Goal: Transaction & Acquisition: Book appointment/travel/reservation

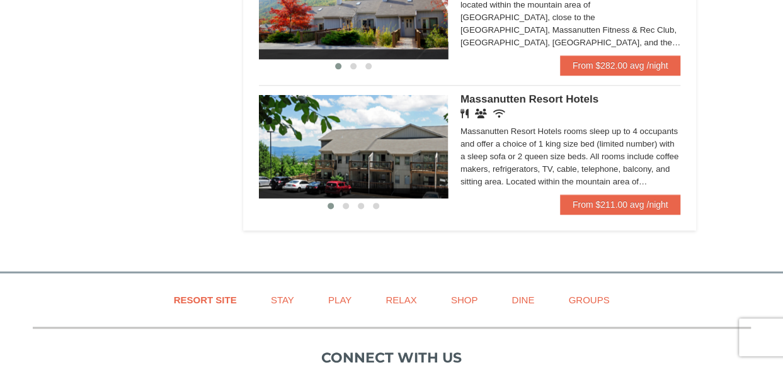
scroll to position [819, 0]
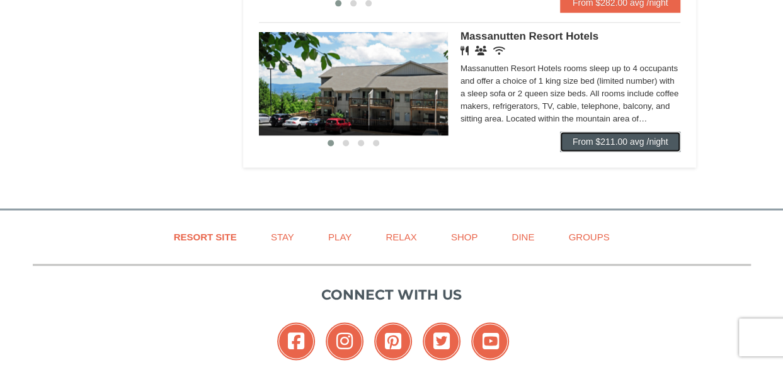
click at [588, 148] on link "From $211.00 avg /night" at bounding box center [620, 142] width 121 height 20
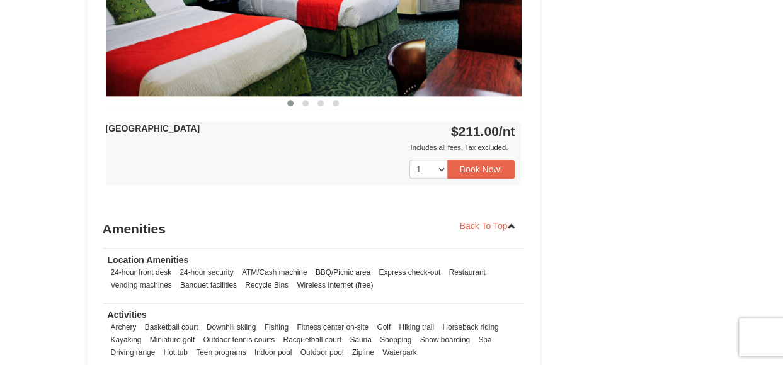
scroll to position [693, 0]
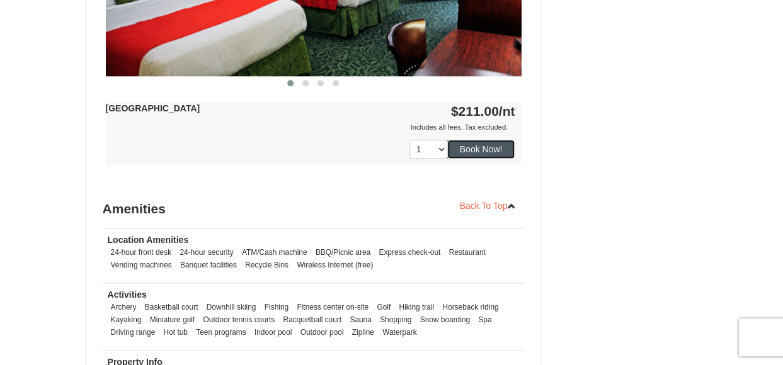
click at [491, 152] on button "Book Now!" at bounding box center [481, 149] width 68 height 19
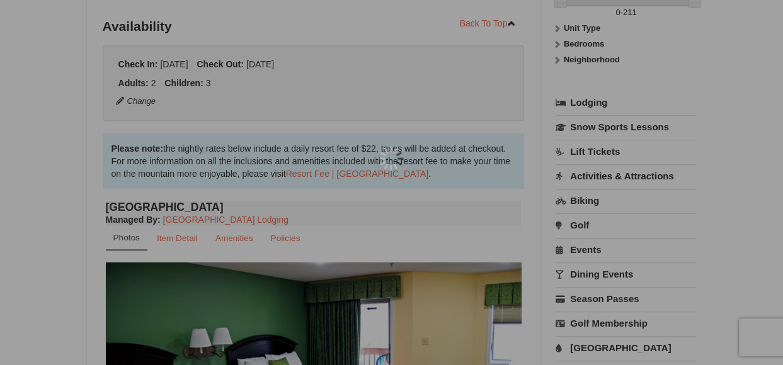
scroll to position [123, 0]
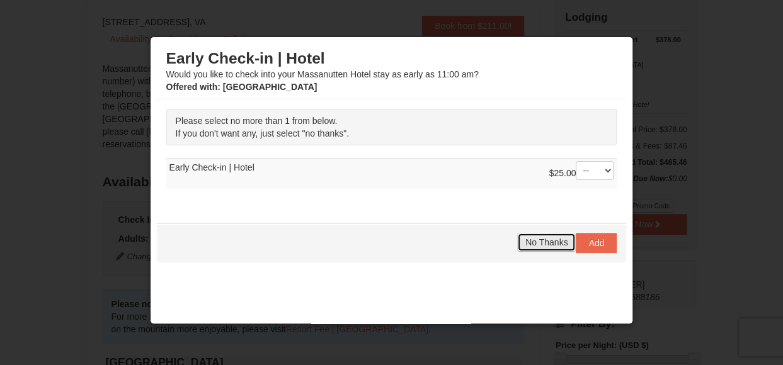
click at [538, 237] on span "No Thanks" at bounding box center [546, 242] width 42 height 10
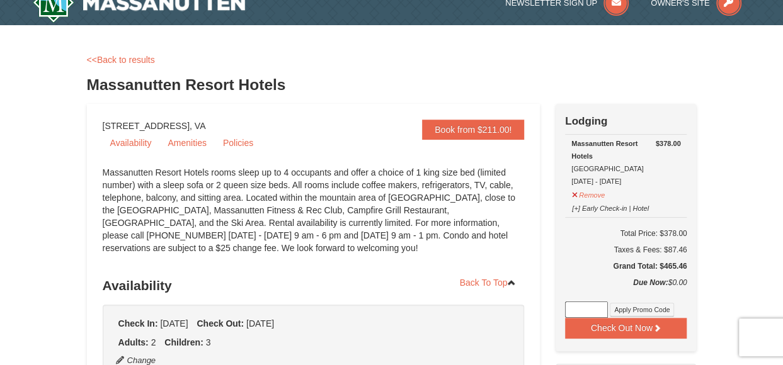
scroll to position [0, 0]
